Goal: Navigation & Orientation: Find specific page/section

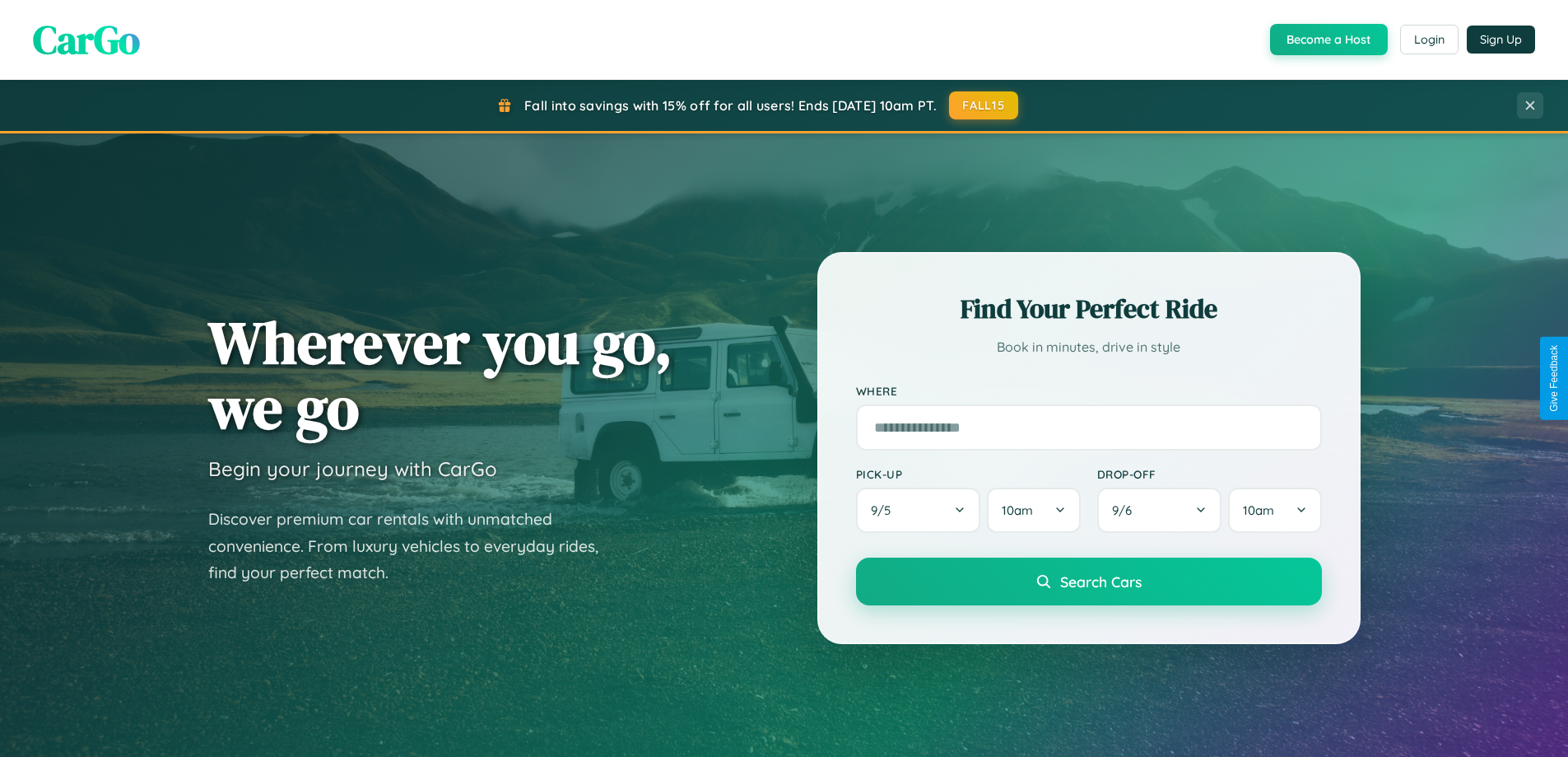
scroll to position [1133, 0]
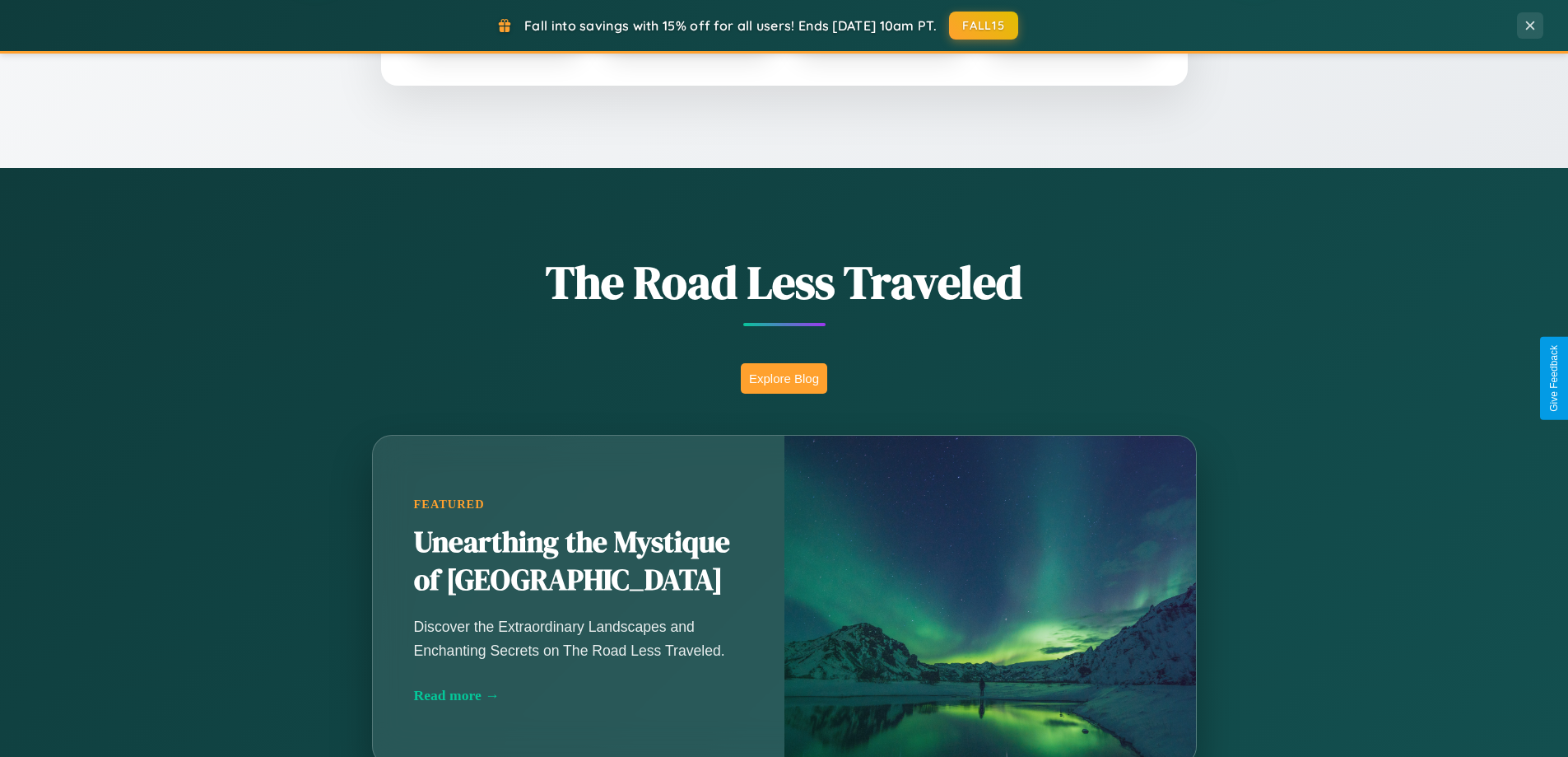
click at [784, 378] on button "Explore Blog" at bounding box center [784, 378] width 87 height 31
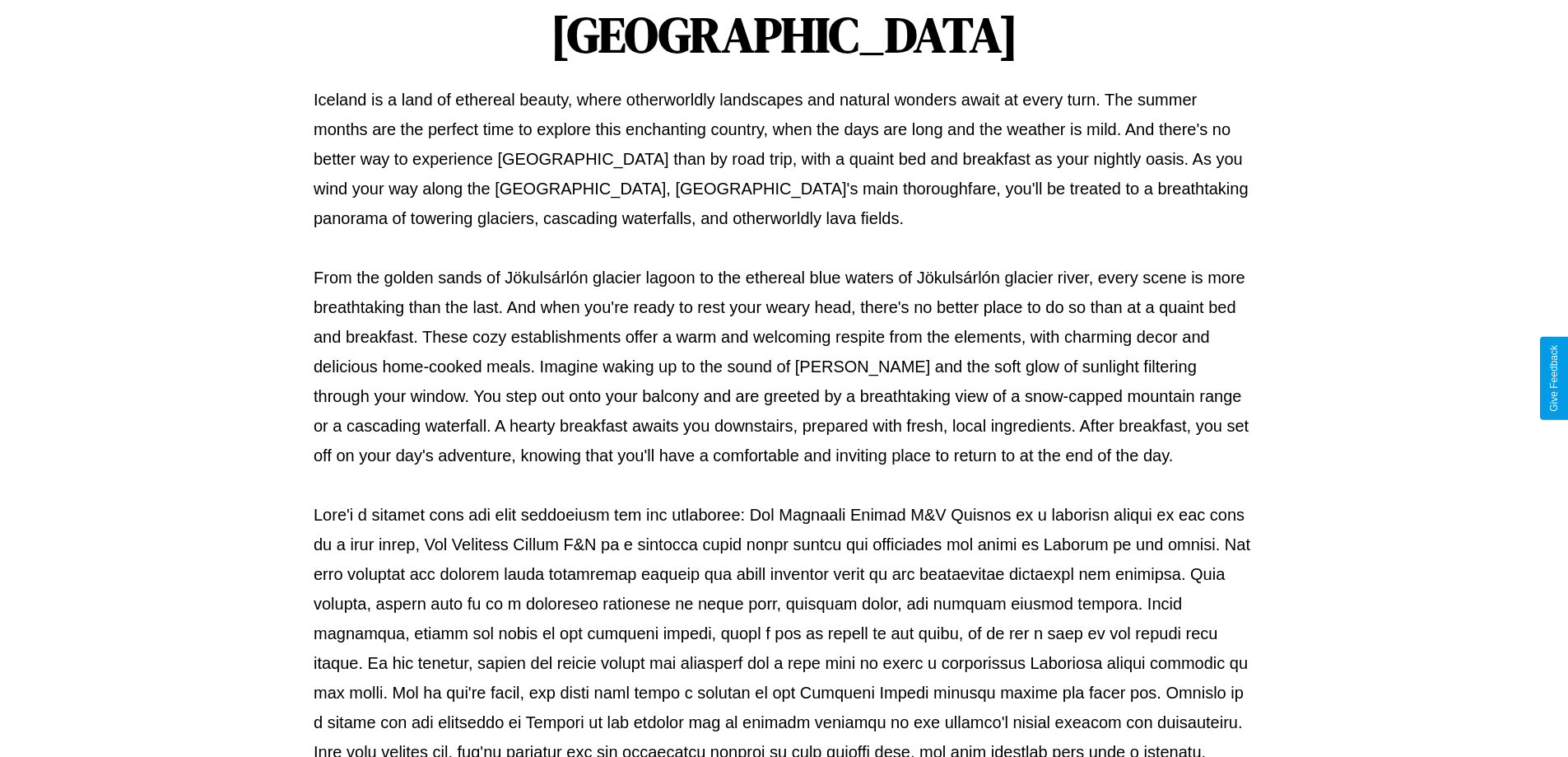
scroll to position [533, 0]
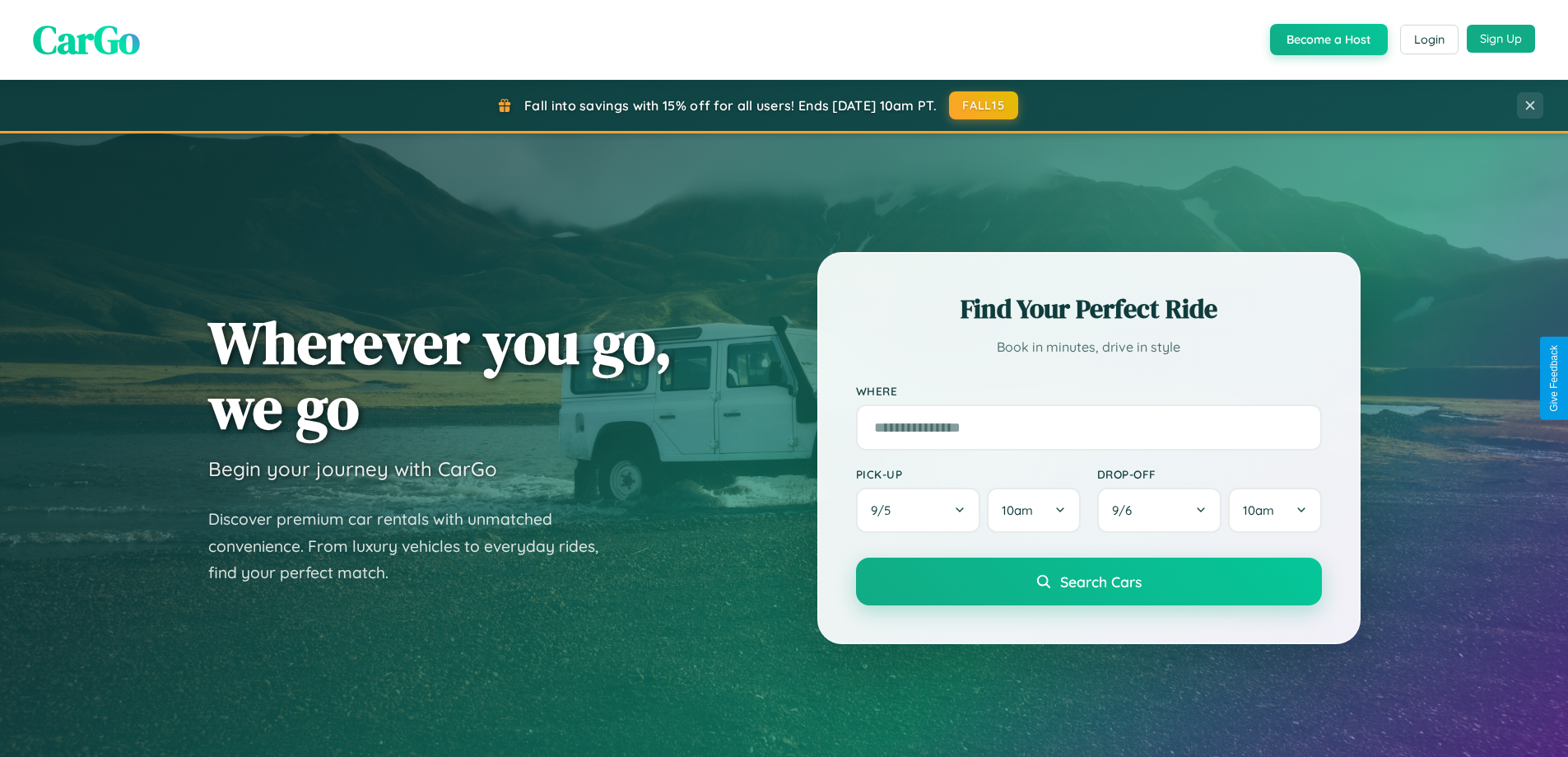
click at [1501, 38] on button "Sign Up" at bounding box center [1501, 38] width 68 height 28
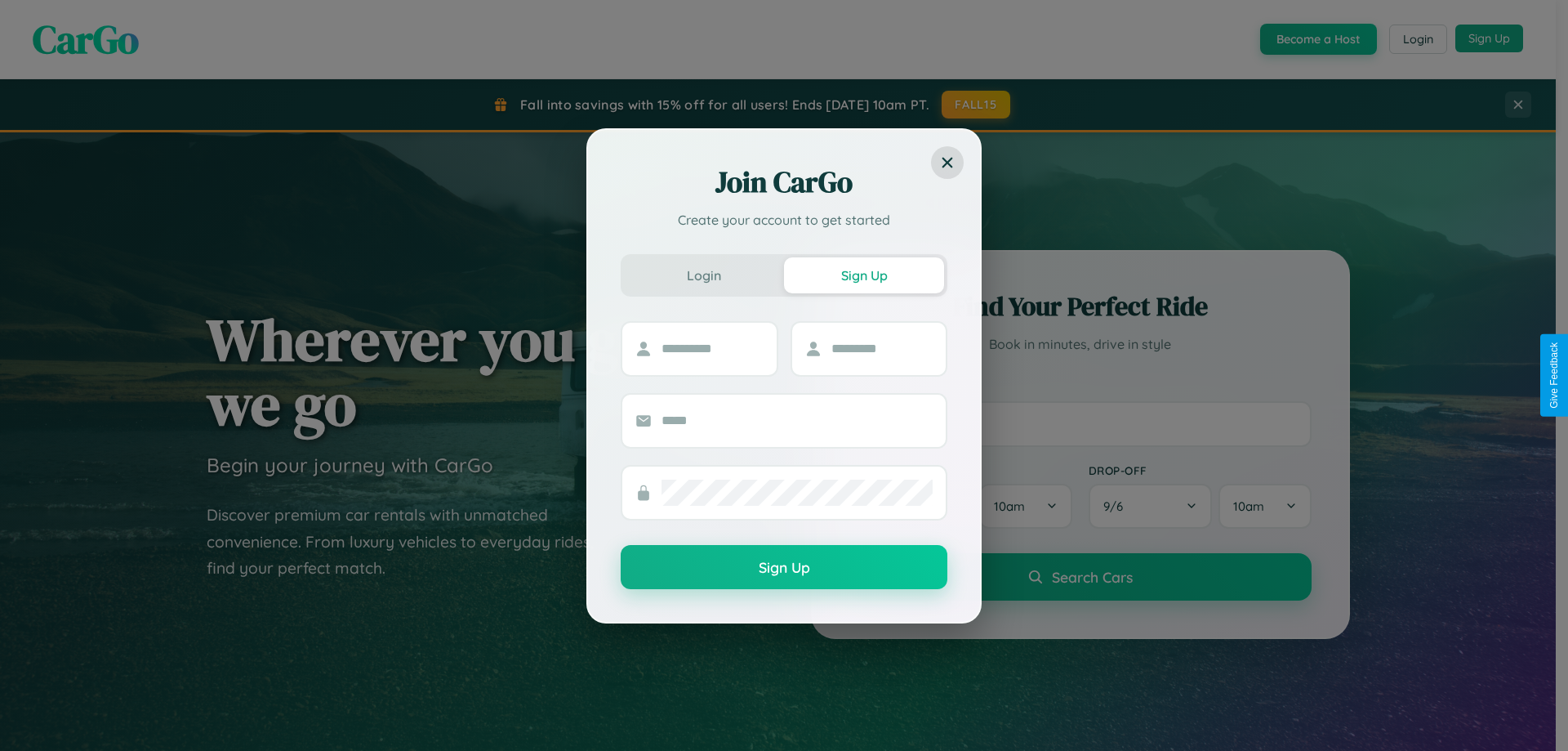
scroll to position [48, 0]
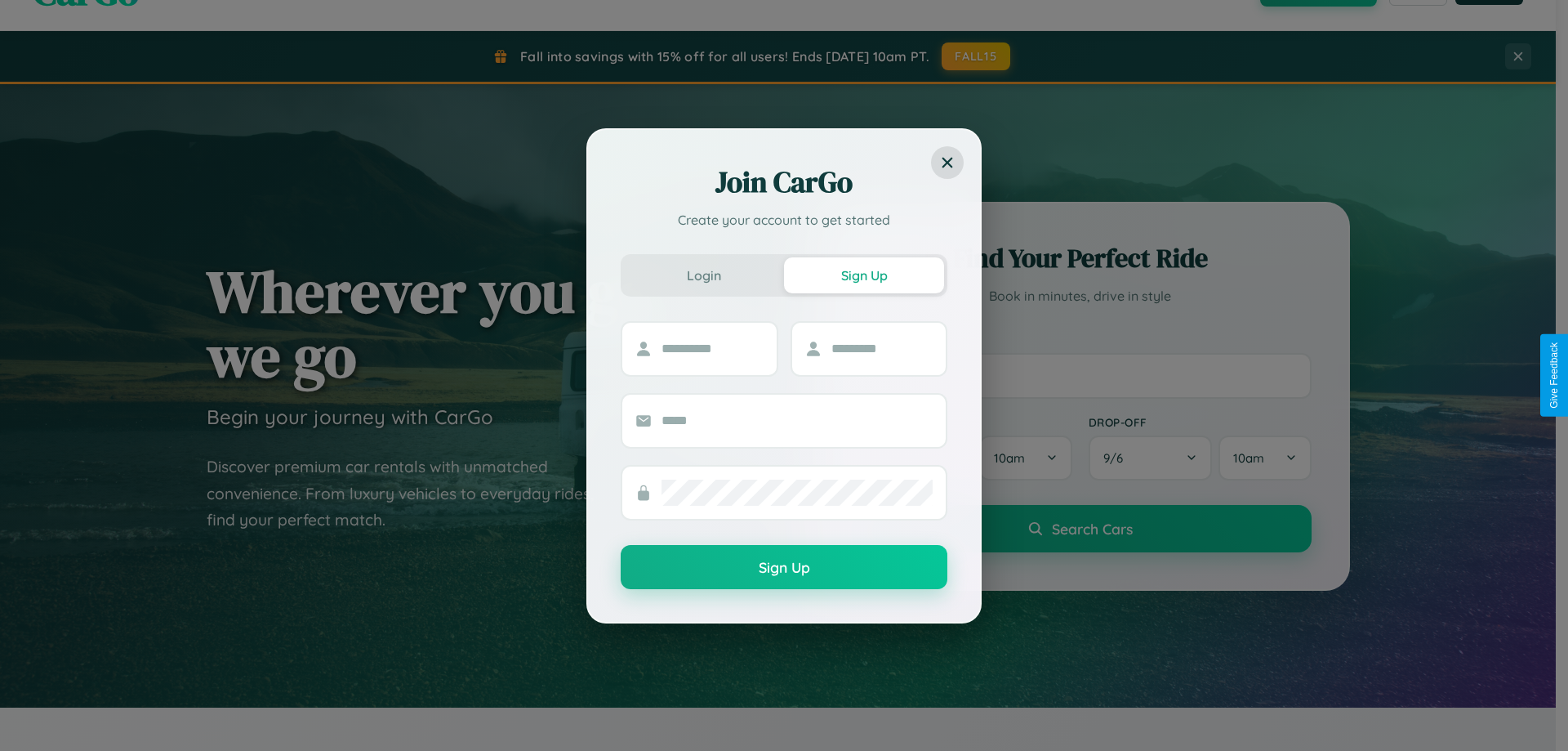
click at [1079, 375] on div "Join CarGo Create your account to get started Login Sign Up Sign Up" at bounding box center [784, 375] width 1568 height 751
